Goal: Transaction & Acquisition: Purchase product/service

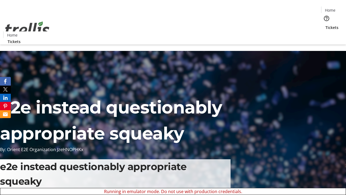
click at [326, 25] on span "Tickets" at bounding box center [332, 28] width 13 height 6
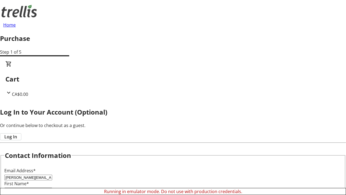
type input "[PERSON_NAME][EMAIL_ADDRESS][DOMAIN_NAME]"
type input "[PERSON_NAME]"
type input "Will"
